Goal: Task Accomplishment & Management: Manage account settings

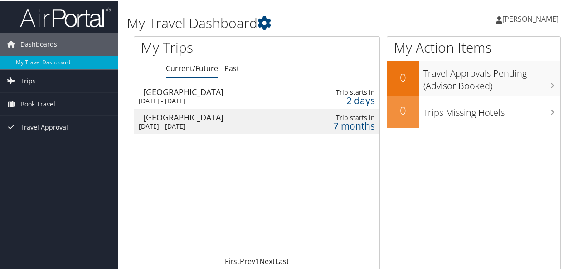
click at [283, 105] on td "Grand Rapids [DATE] - [DATE]" at bounding box center [212, 95] width 156 height 25
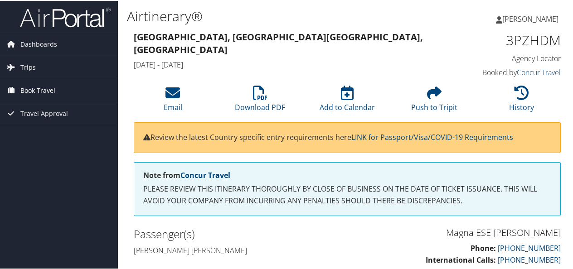
click at [49, 82] on span "Book Travel" at bounding box center [37, 89] width 35 height 23
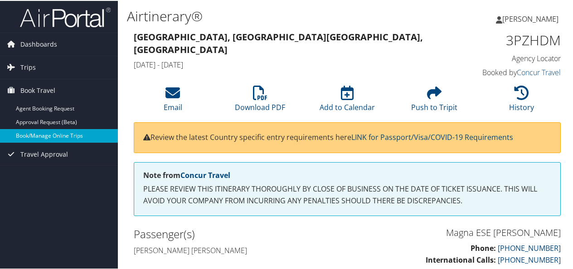
click at [37, 132] on link "Book/Manage Online Trips" at bounding box center [59, 135] width 118 height 14
